Goal: Task Accomplishment & Management: Manage account settings

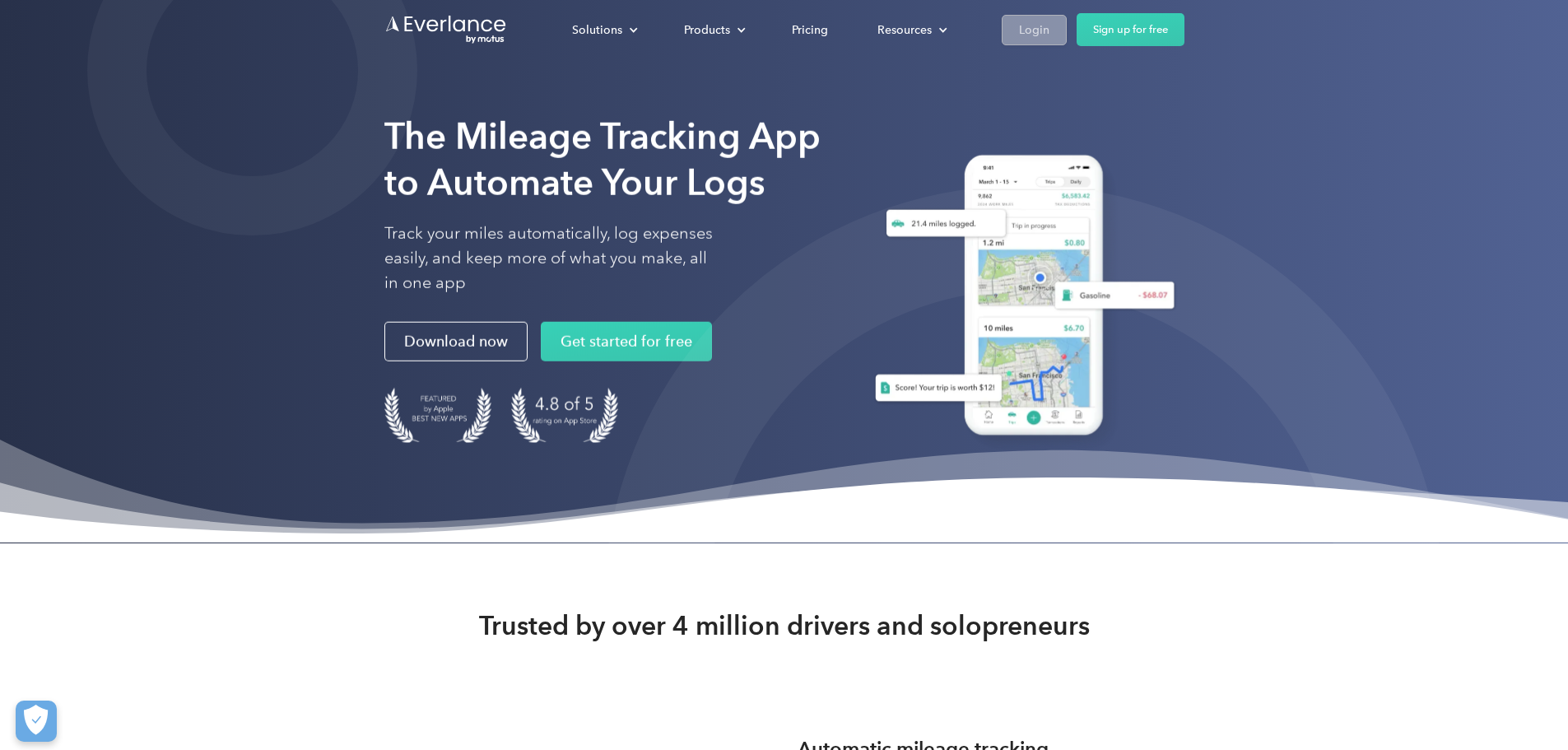
click at [1049, 35] on div "Login" at bounding box center [1033, 30] width 30 height 21
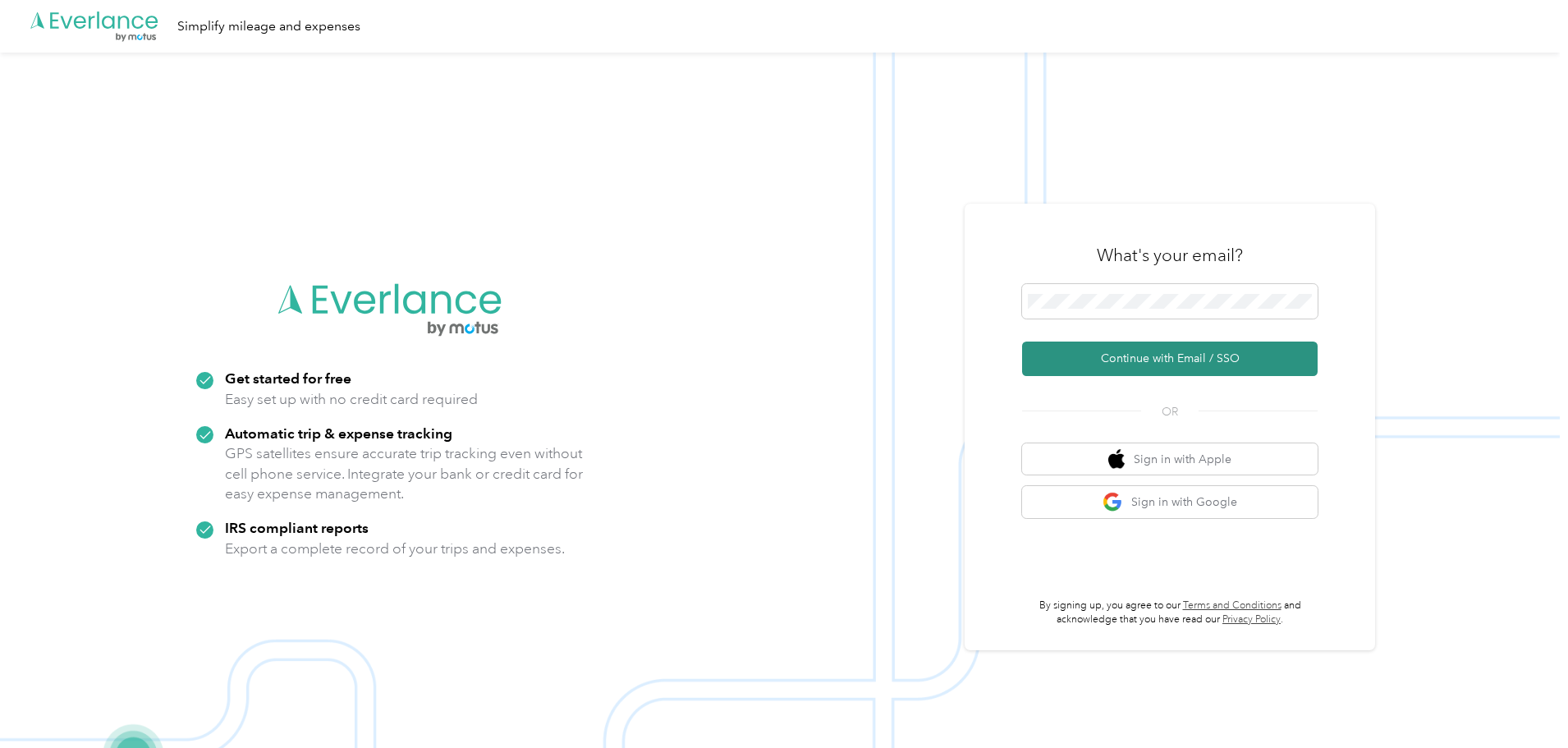
click at [1177, 371] on button "Continue with Email / SSO" at bounding box center [1170, 359] width 296 height 34
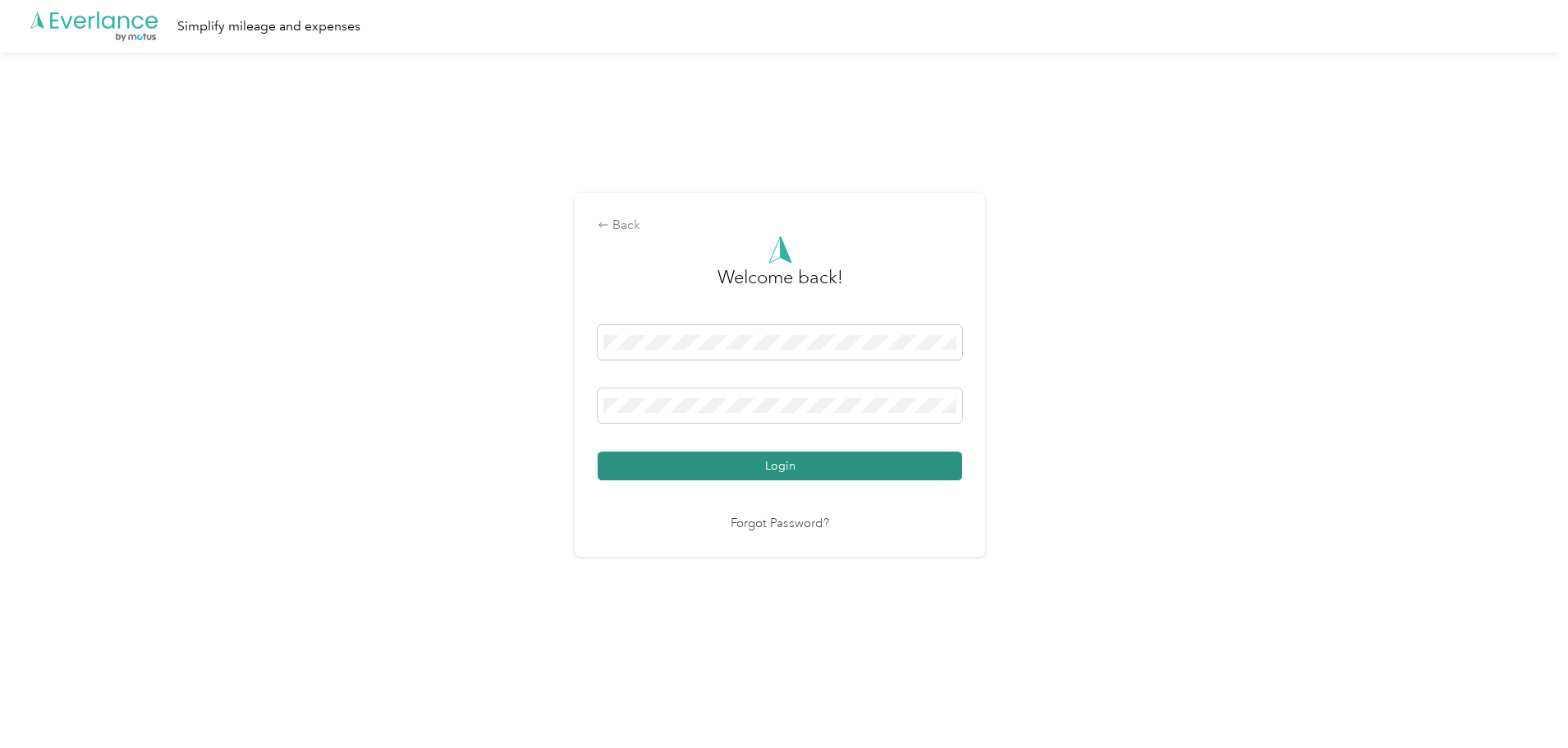
click at [744, 475] on button "Login" at bounding box center [780, 465] width 364 height 28
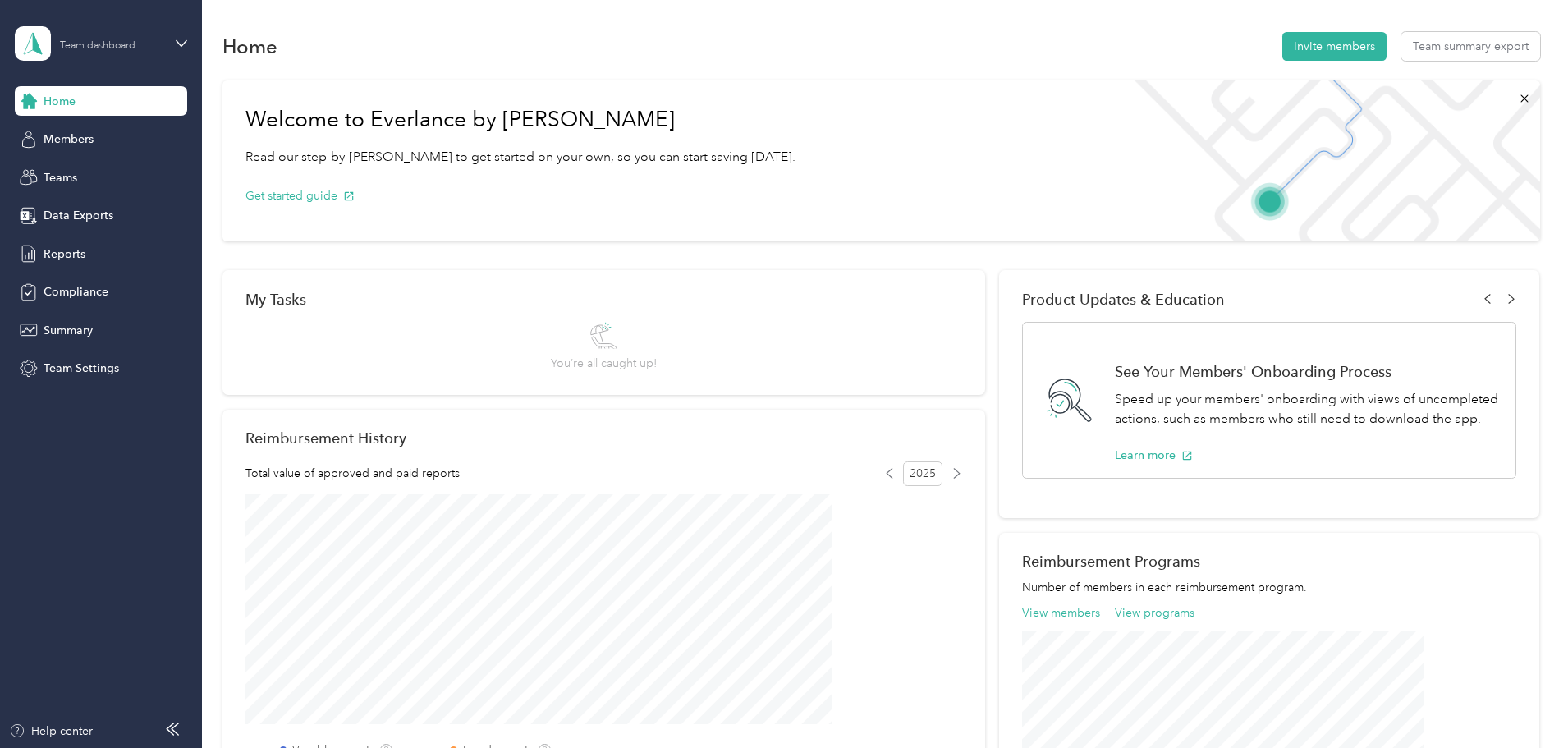
click at [85, 43] on div "Team dashboard" at bounding box center [98, 46] width 76 height 9
click at [83, 169] on div "Personal dashboard" at bounding box center [81, 169] width 103 height 17
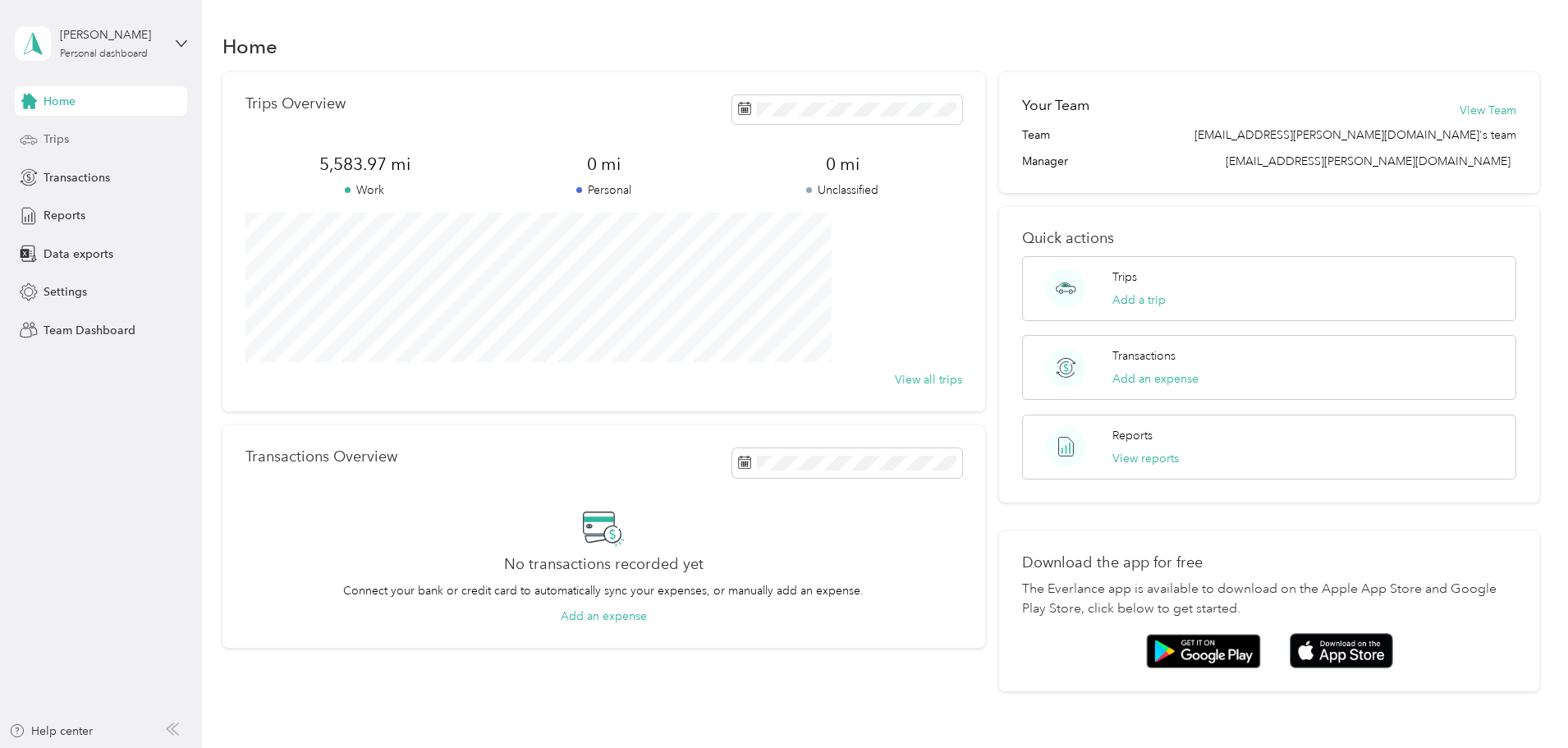
click at [57, 142] on span "Trips" at bounding box center [57, 139] width 26 height 17
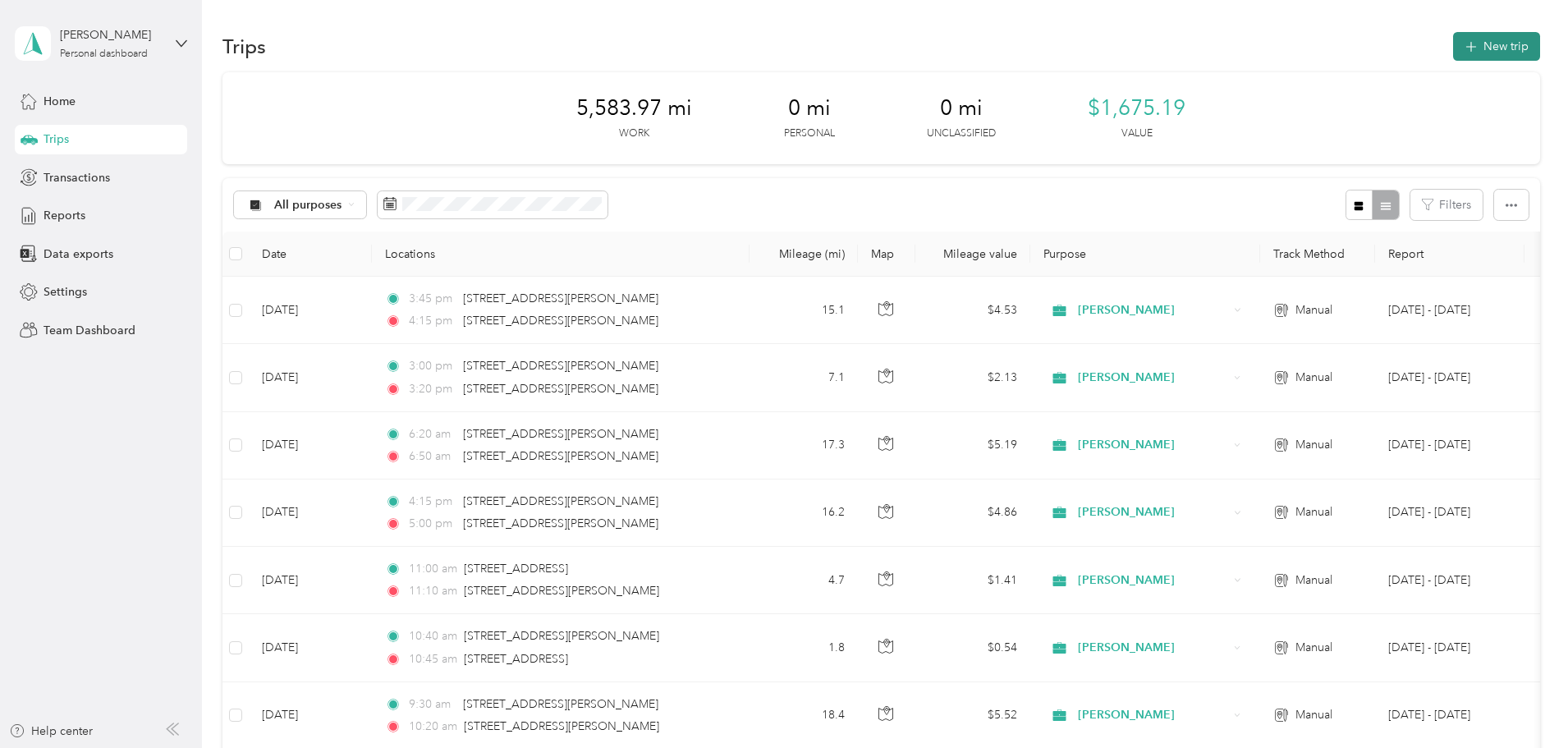
click at [1454, 51] on button "New trip" at bounding box center [1497, 46] width 87 height 28
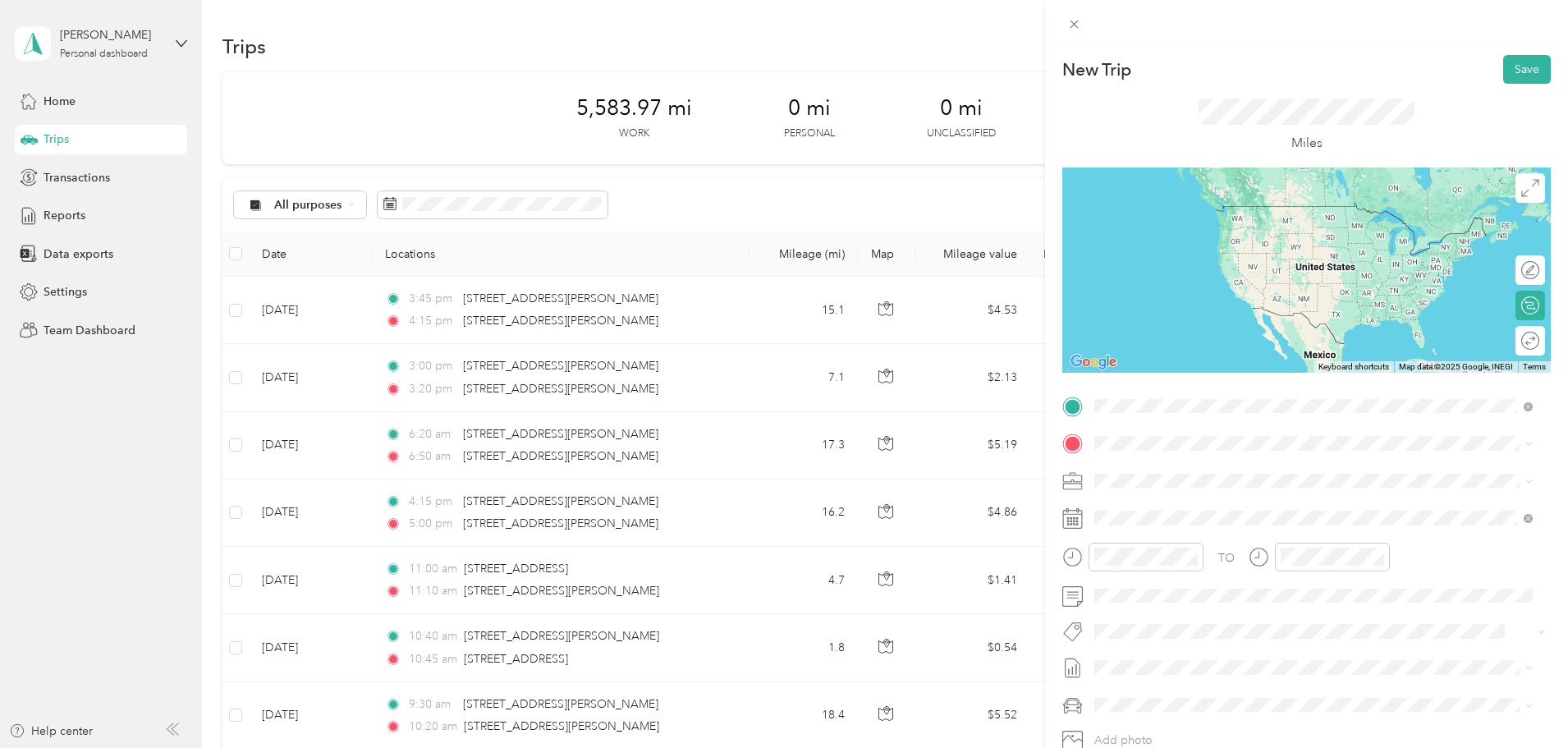
click at [1193, 467] on span "31542 Stahl Lane Bulverde, Texas 78163, United States" at bounding box center [1253, 465] width 255 height 15
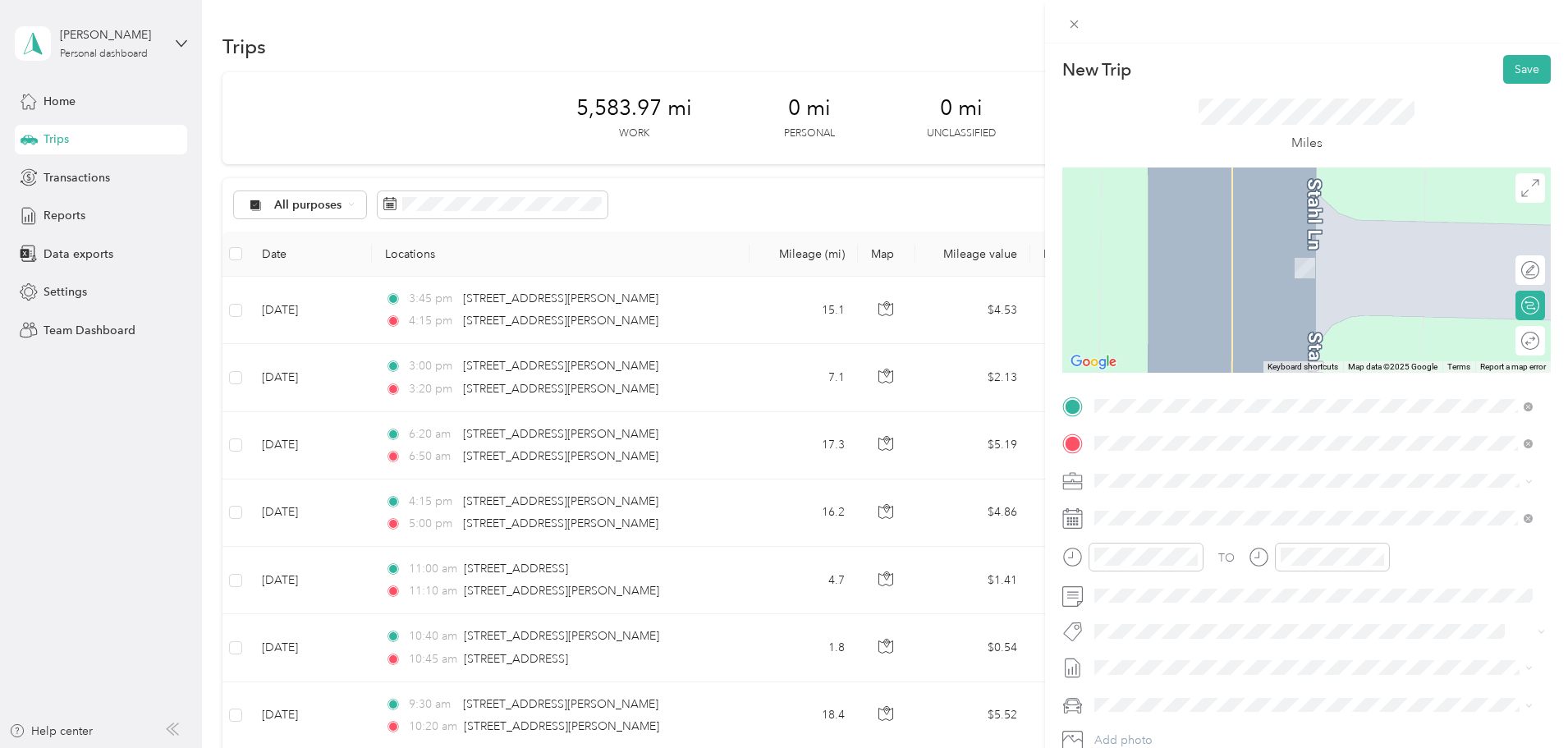
click at [1192, 510] on span "601 Raymond Medina Street San Antonio, Texas 78226, United States" at bounding box center [1253, 502] width 255 height 15
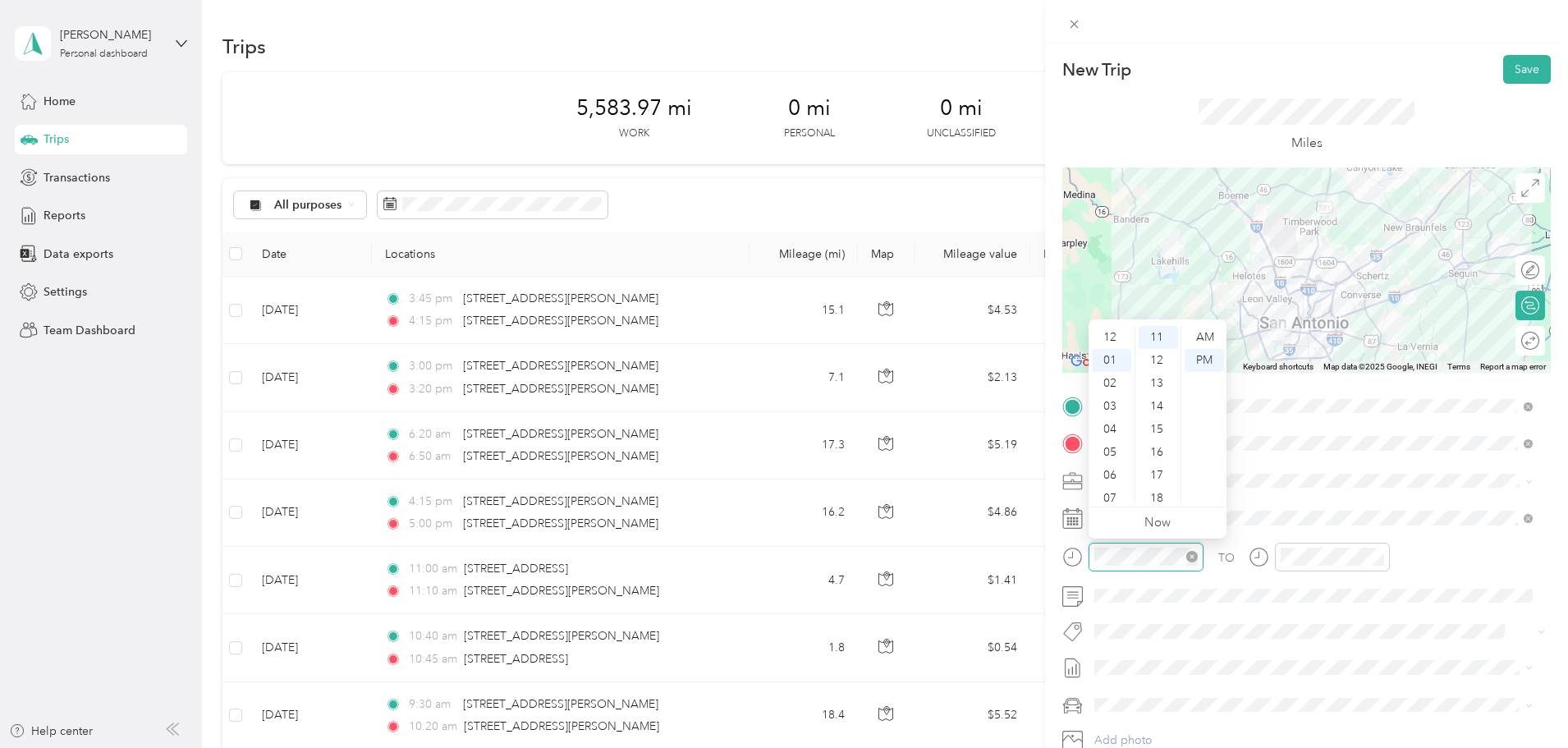
scroll to position [23, 0]
click at [1106, 471] on div "07" at bounding box center [1112, 475] width 40 height 23
click at [1156, 426] on div "40" at bounding box center [1159, 429] width 40 height 23
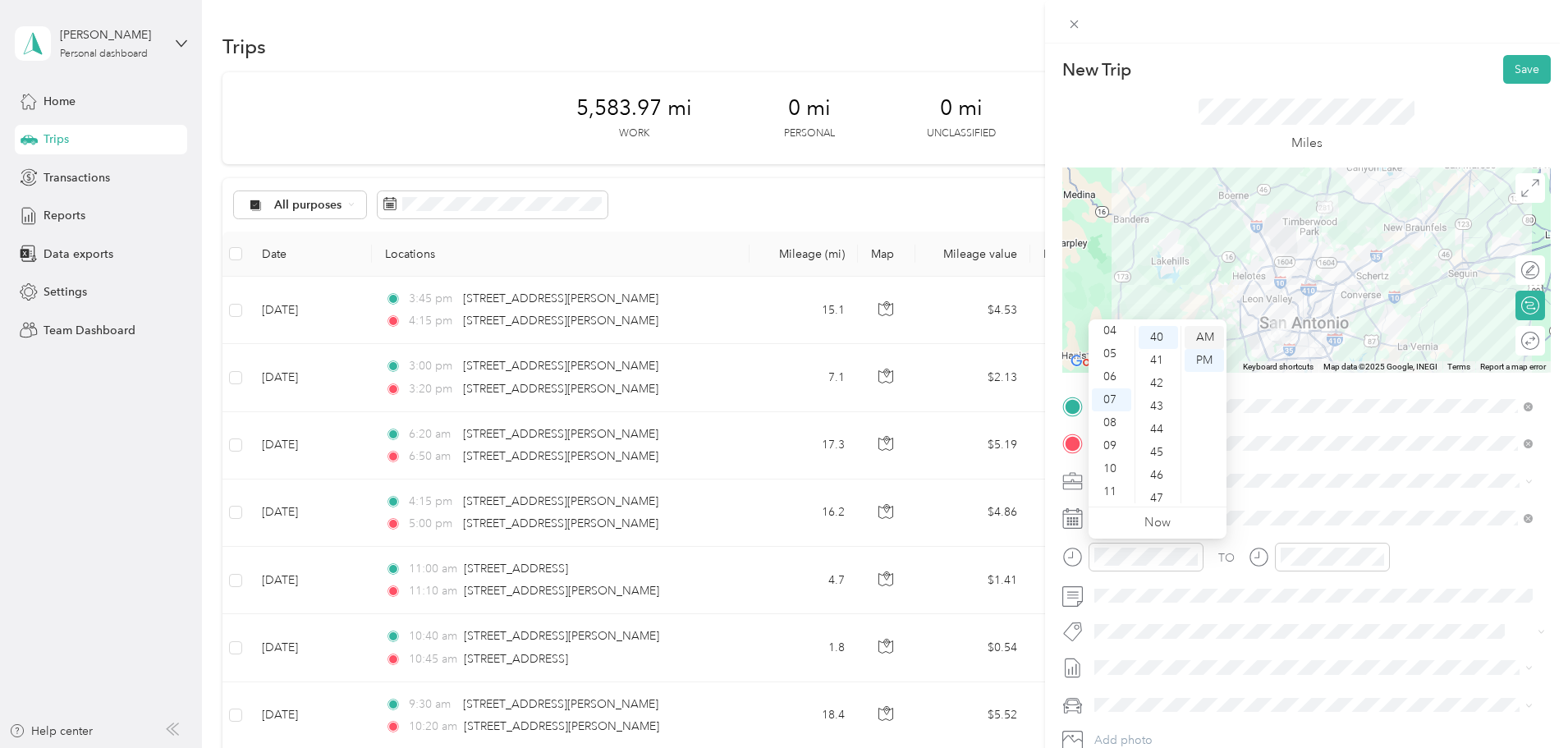
click at [1197, 339] on div "AM" at bounding box center [1204, 337] width 40 height 23
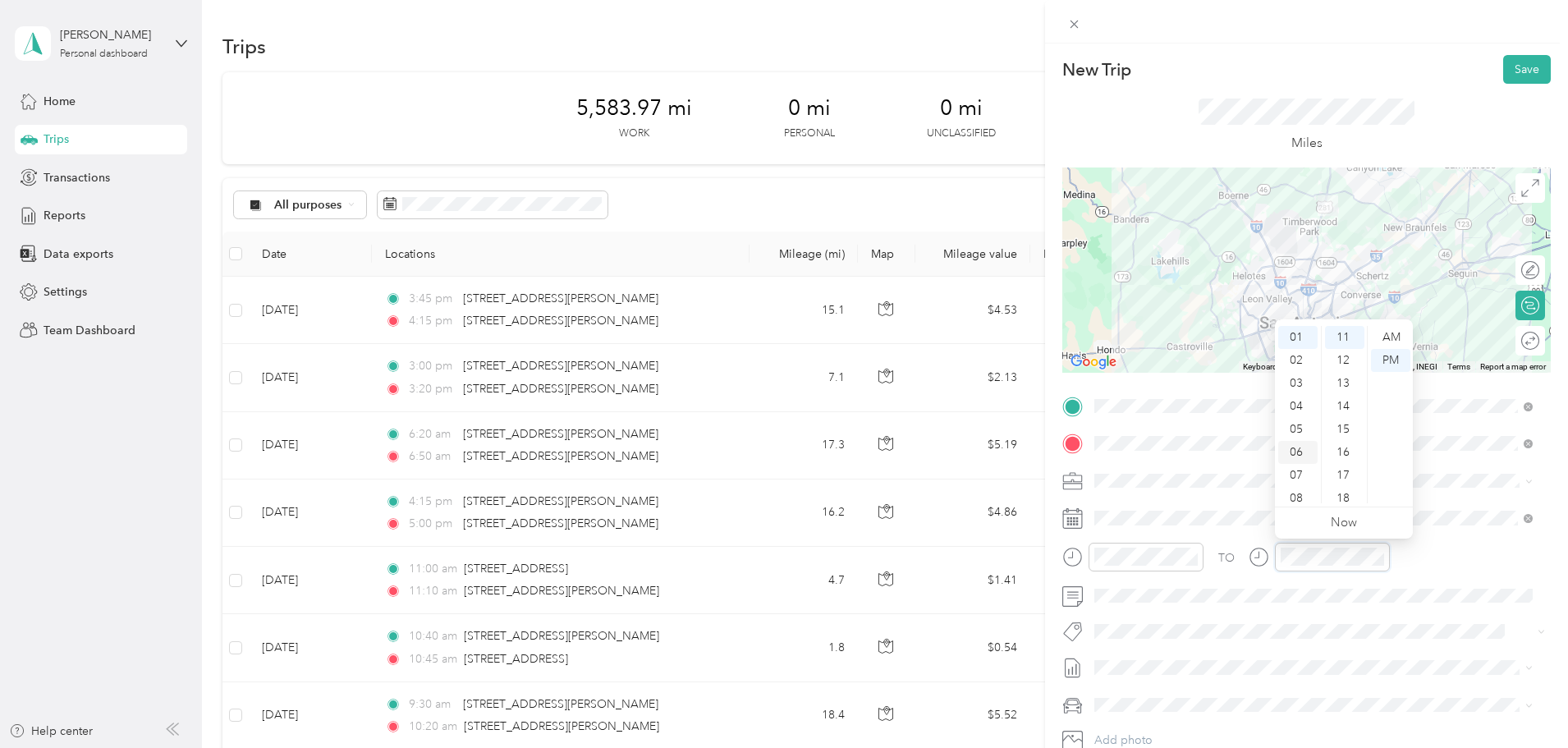
scroll to position [99, 0]
click at [1297, 430] on div "08" at bounding box center [1298, 423] width 40 height 23
click at [1339, 442] on div "30" at bounding box center [1345, 445] width 40 height 23
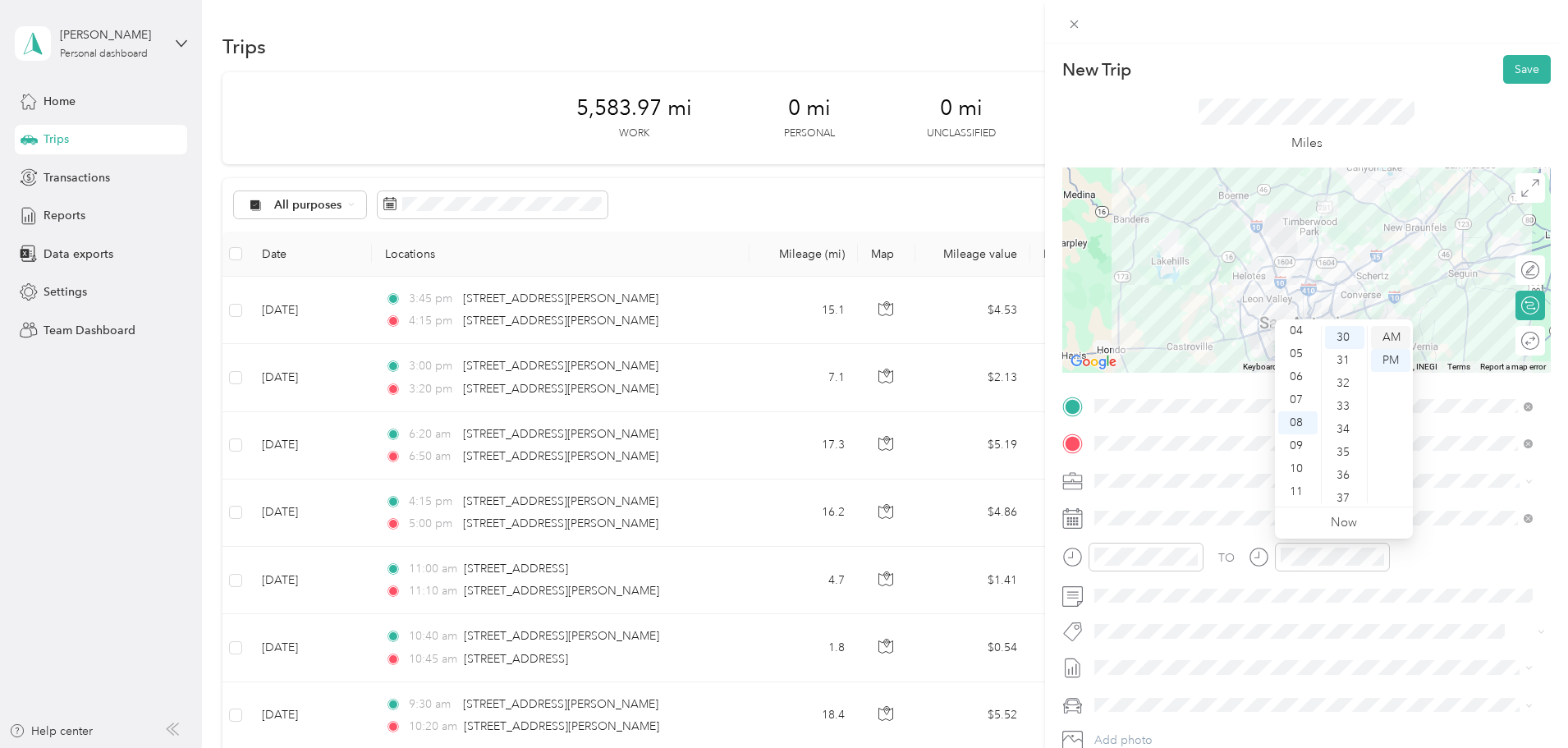
click at [1400, 330] on div "AM" at bounding box center [1391, 337] width 40 height 23
click at [1528, 73] on button "Save" at bounding box center [1527, 69] width 47 height 28
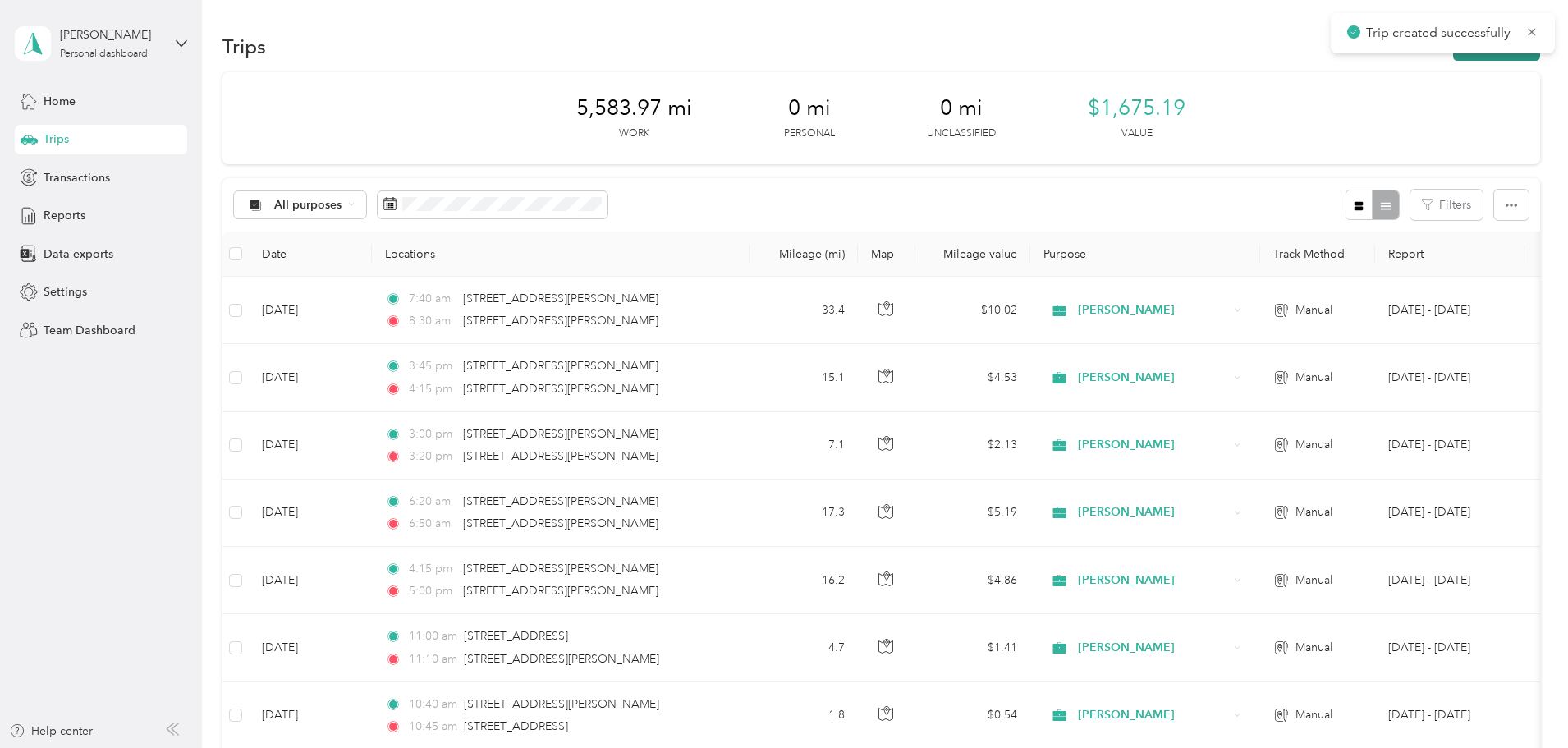
click at [1454, 58] on button "New trip" at bounding box center [1497, 46] width 87 height 28
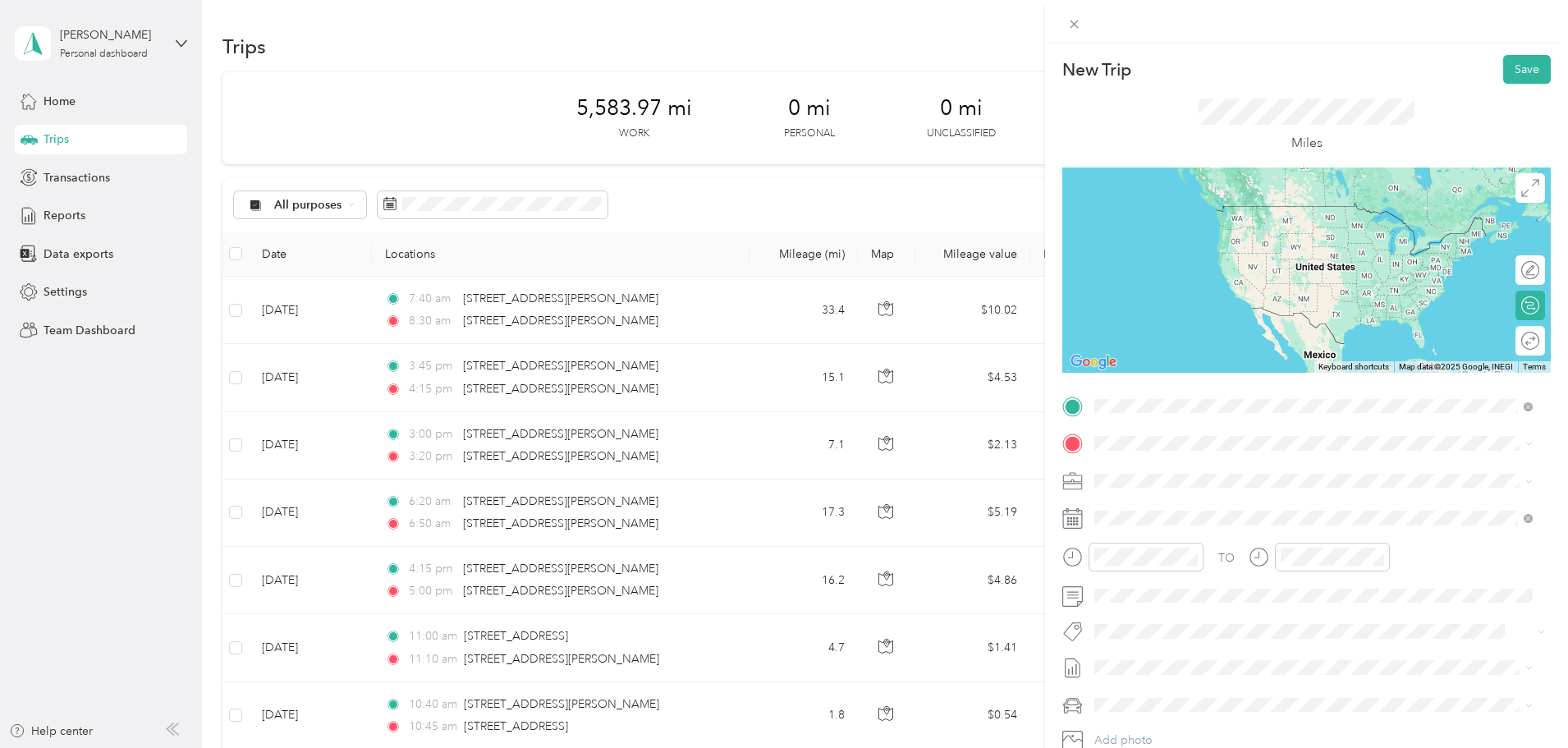
click at [1176, 470] on span "601 Raymond Medina Street San Antonio, Texas 78226, United States" at bounding box center [1253, 465] width 255 height 15
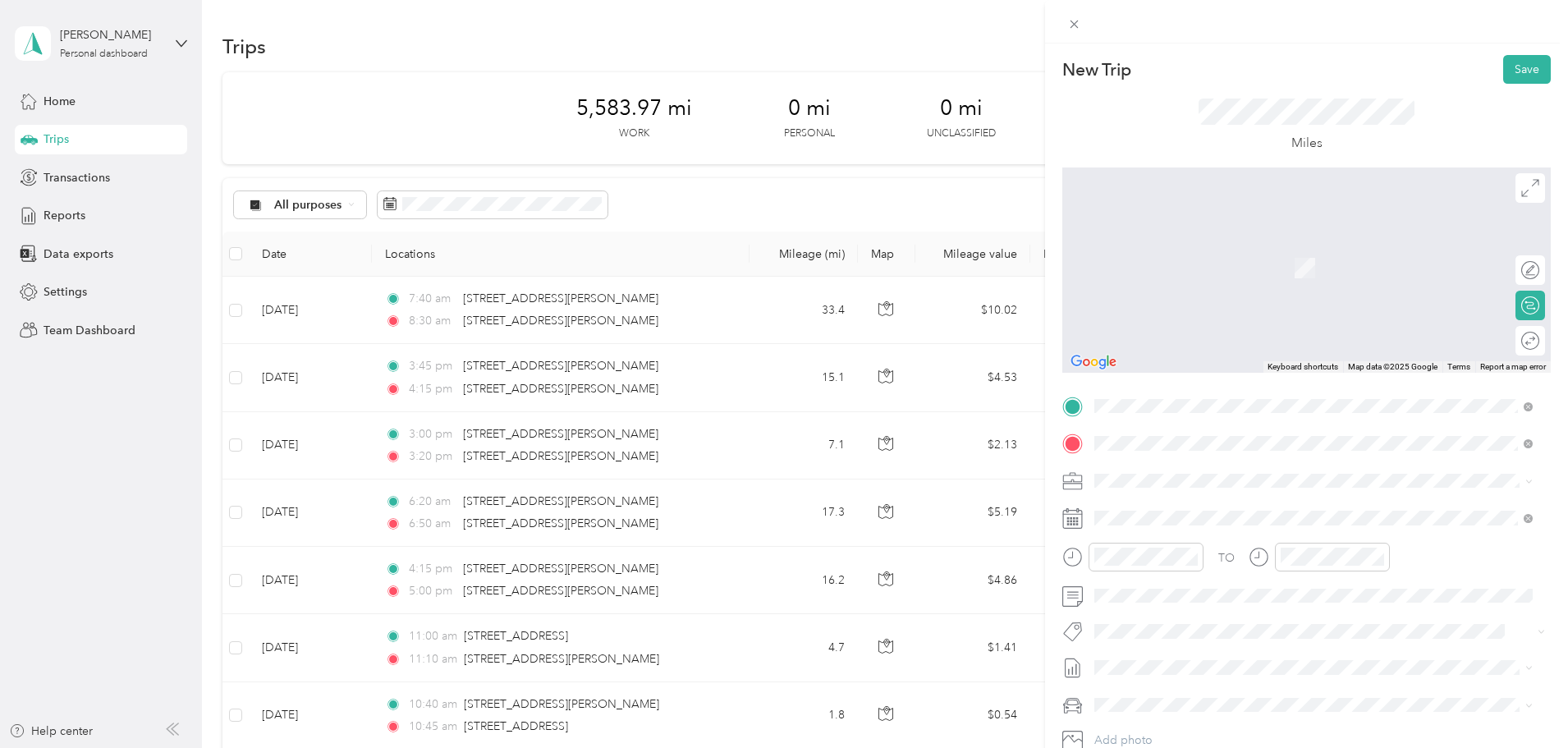
click at [1193, 498] on span "12500 San Pedro Avenue San Antonio, Texas 78216, United States" at bounding box center [1253, 502] width 255 height 15
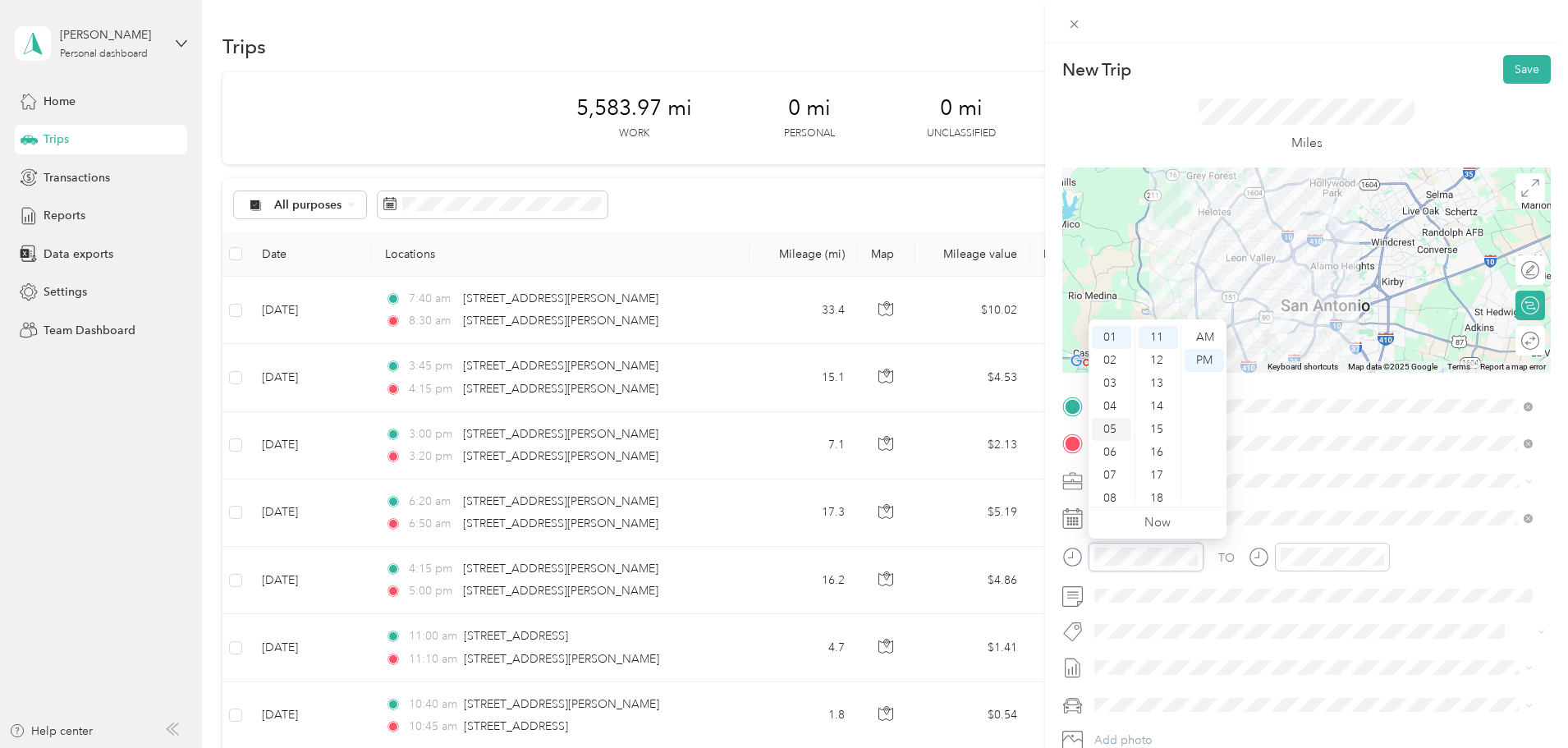
scroll to position [0, 0]
click at [1114, 340] on div "12" at bounding box center [1112, 337] width 40 height 23
click at [1156, 429] on div "15" at bounding box center [1159, 429] width 40 height 23
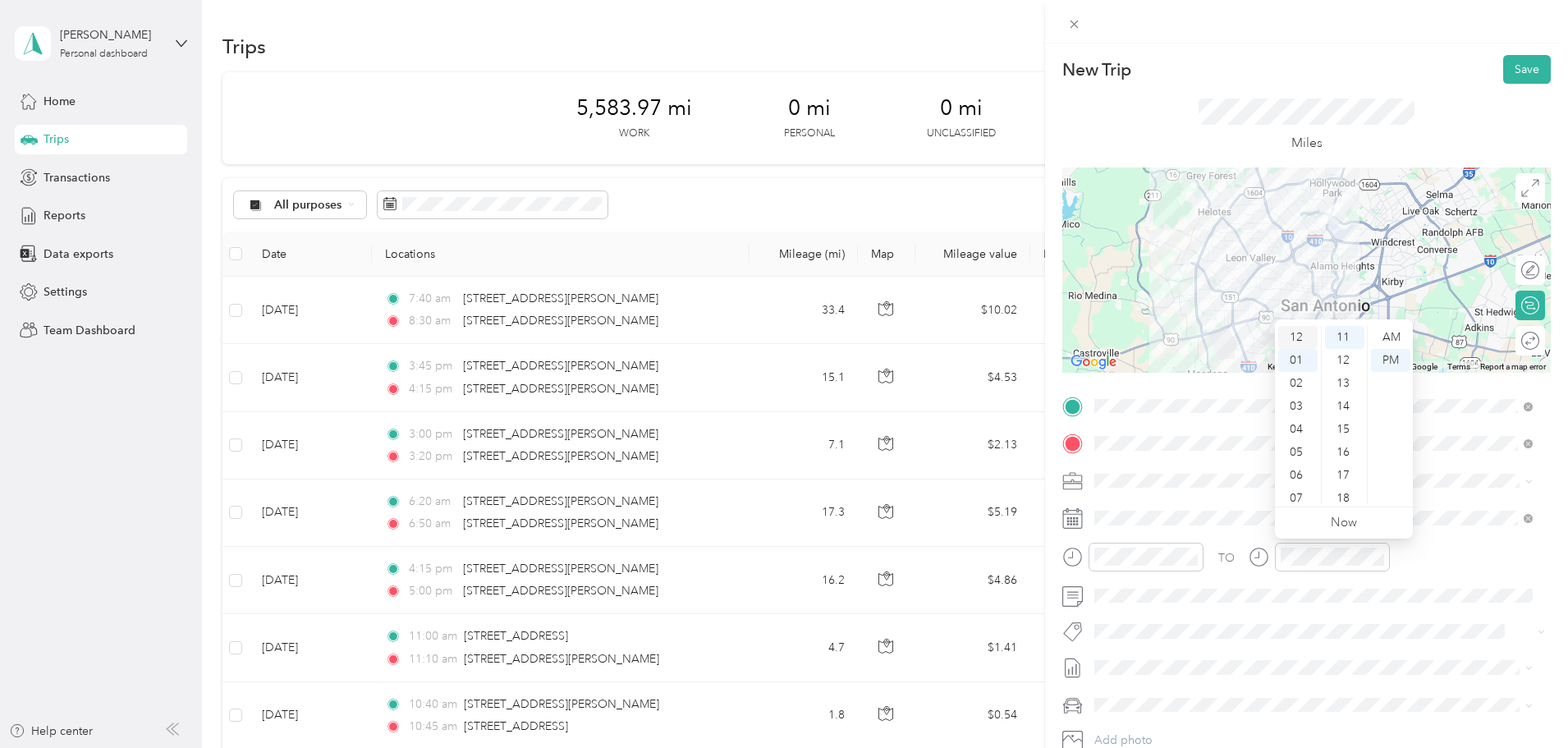
click at [1301, 334] on div "12" at bounding box center [1298, 337] width 40 height 23
click at [1344, 399] on div "35" at bounding box center [1345, 396] width 40 height 23
click at [1504, 70] on button "Save" at bounding box center [1527, 69] width 47 height 28
